Goal: Find specific page/section: Find specific page/section

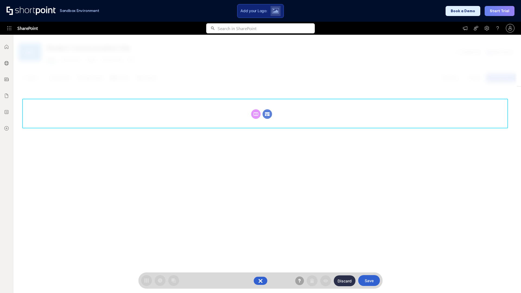
scroll to position [75, 0]
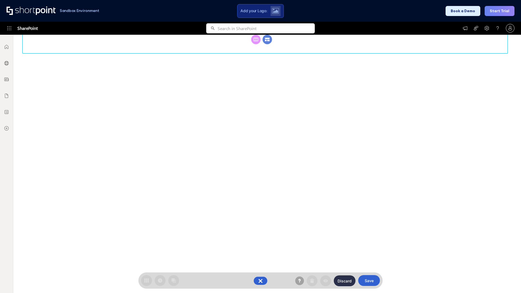
click at [268, 44] on circle at bounding box center [268, 40] width 10 height 10
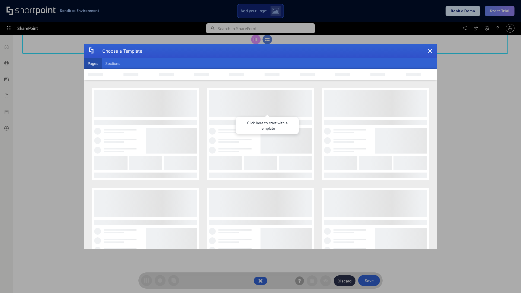
scroll to position [0, 0]
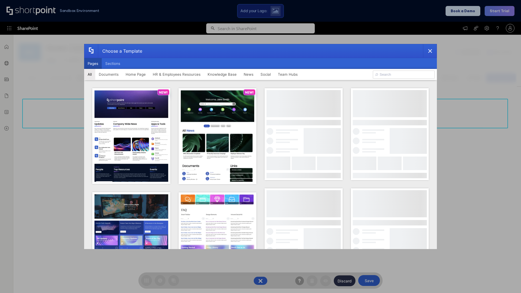
click at [93, 64] on button "Pages" at bounding box center [93, 63] width 18 height 11
type input "Intranet Layout 4"
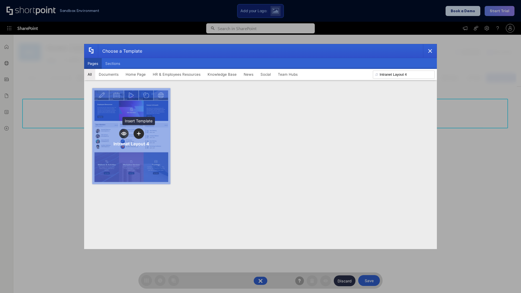
click at [139, 134] on icon "template selector" at bounding box center [139, 134] width 4 height 4
